Goal: Information Seeking & Learning: Learn about a topic

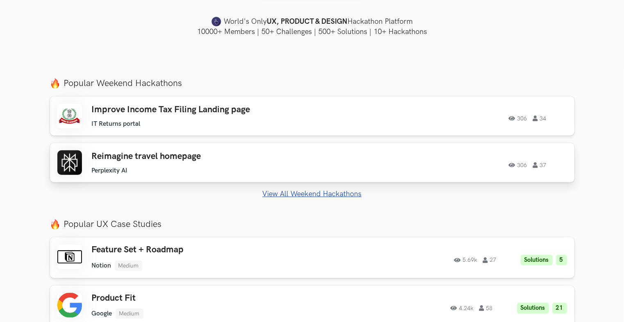
scroll to position [246, 0]
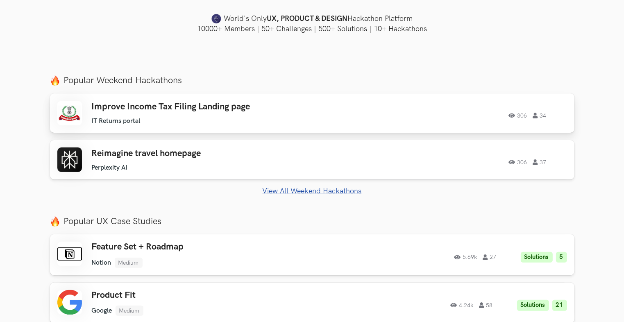
click at [218, 111] on h3 "Improve Income Tax Filing Landing page" at bounding box center [208, 107] width 233 height 11
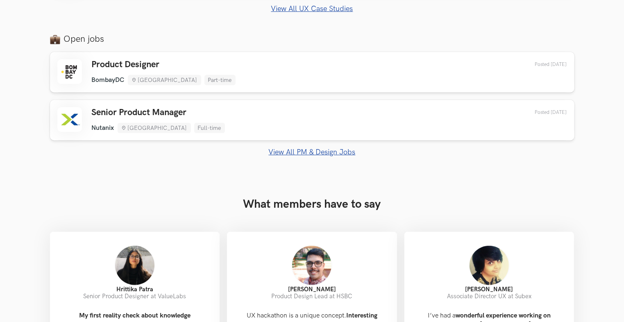
scroll to position [573, 0]
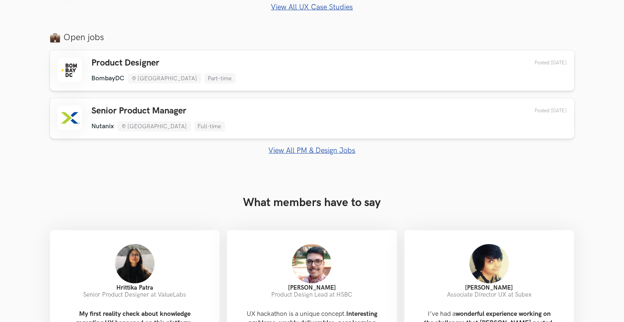
click at [330, 147] on link "View All PM & Design Jobs" at bounding box center [312, 150] width 524 height 9
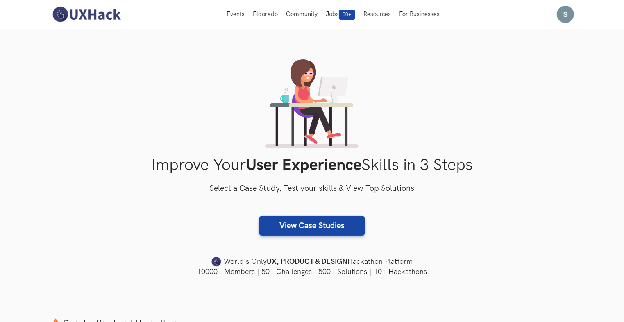
scroll to position [0, 0]
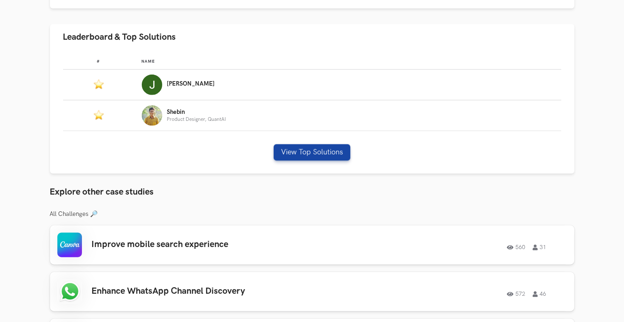
scroll to position [532, 0]
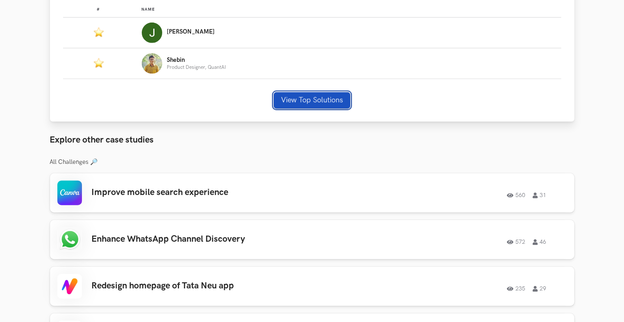
click at [298, 101] on button "View Top Solutions" at bounding box center [312, 100] width 77 height 16
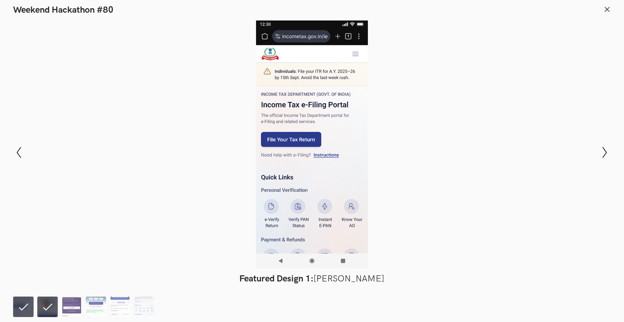
click at [24, 305] on li at bounding box center [23, 306] width 20 height 20
click at [46, 306] on li at bounding box center [47, 306] width 20 height 20
click at [81, 307] on img at bounding box center [71, 306] width 20 height 20
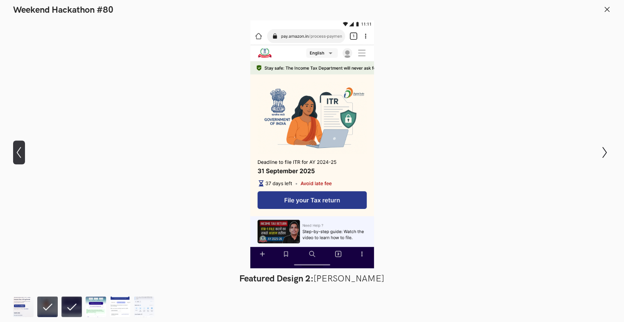
click at [20, 153] on icon "Show previous slide" at bounding box center [19, 153] width 12 height 12
click at [22, 153] on icon "Show previous slide" at bounding box center [19, 153] width 12 height 12
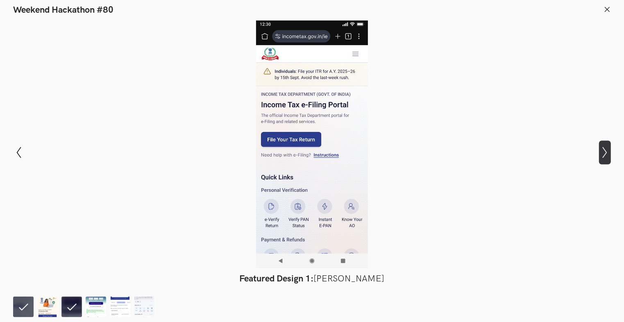
click at [608, 151] on icon "Show next slide" at bounding box center [605, 153] width 12 height 12
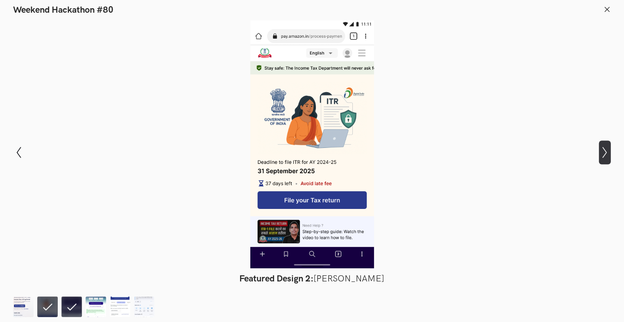
click at [608, 151] on icon "Show next slide" at bounding box center [605, 153] width 12 height 12
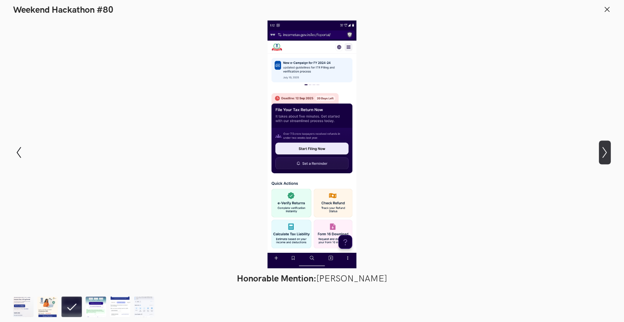
click at [608, 151] on icon "Show next slide" at bounding box center [605, 153] width 12 height 12
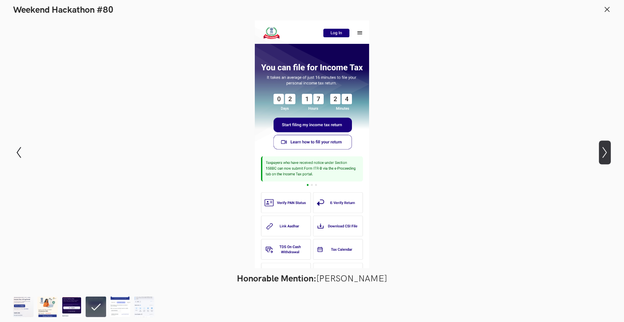
click at [608, 151] on icon "Show next slide" at bounding box center [605, 153] width 12 height 12
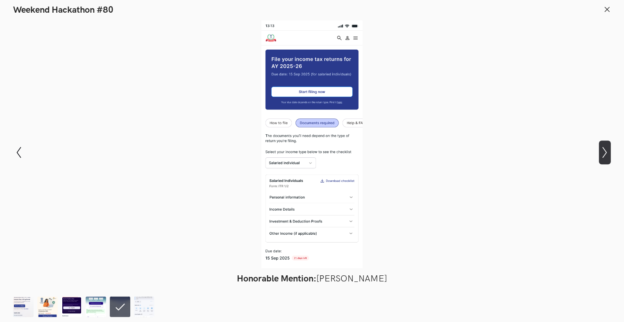
click at [608, 151] on icon "Show next slide" at bounding box center [605, 153] width 12 height 12
